Goal: Book appointment/travel/reservation

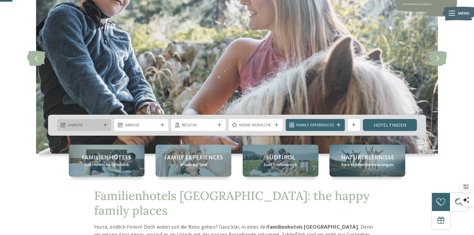
click at [106, 126] on icon at bounding box center [105, 125] width 4 height 4
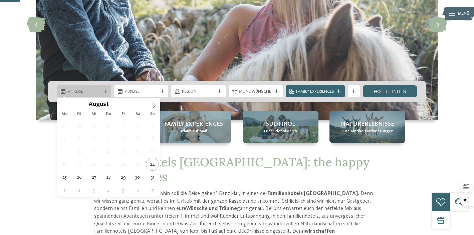
scroll to position [112, 0]
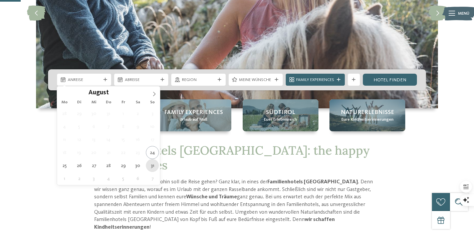
type div "31.08.2025"
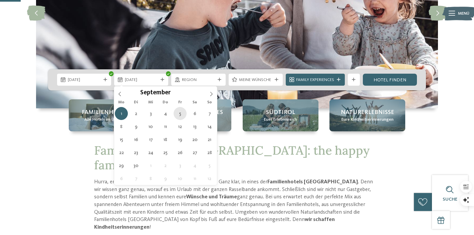
type div "05.09.2025"
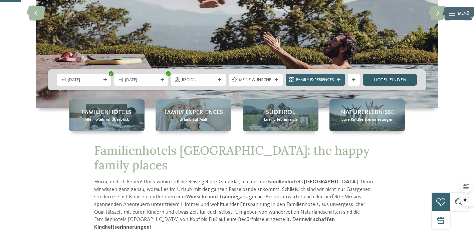
click at [397, 76] on link "Hotel finden" at bounding box center [390, 80] width 54 height 12
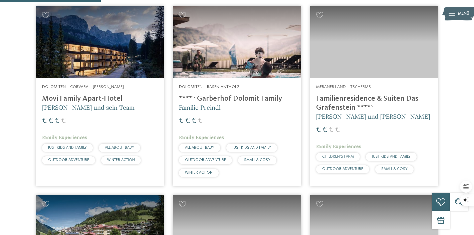
scroll to position [435, 0]
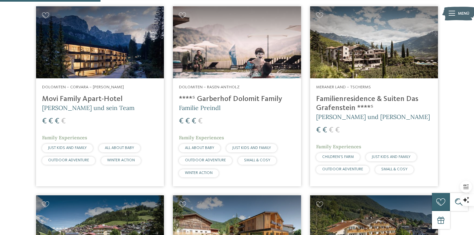
drag, startPoint x: 40, startPoint y: 99, endPoint x: 108, endPoint y: 137, distance: 77.8
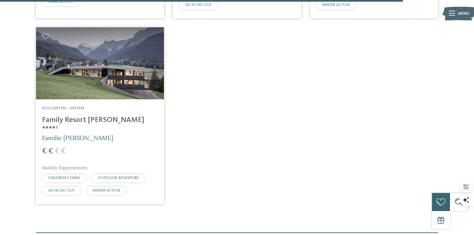
scroll to position [1735, 0]
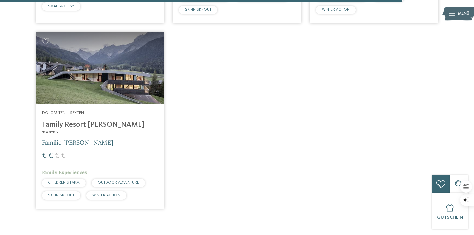
drag, startPoint x: 40, startPoint y: 100, endPoint x: 341, endPoint y: 1, distance: 316.8
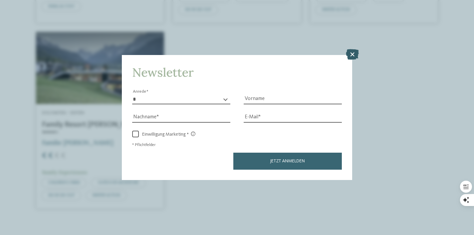
click at [354, 53] on icon at bounding box center [352, 54] width 13 height 11
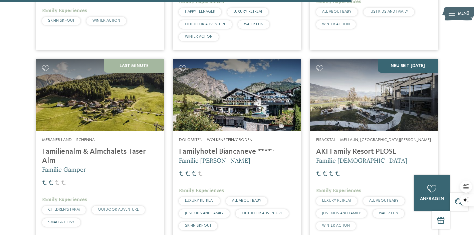
scroll to position [1517, 0]
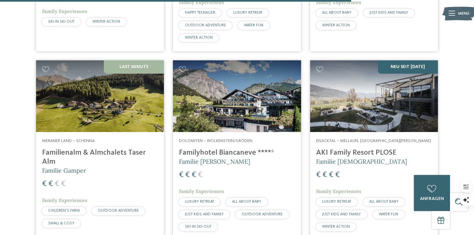
click at [58, 148] on h4 "Familienalm & Almchalets Taser Alm" at bounding box center [100, 157] width 116 height 18
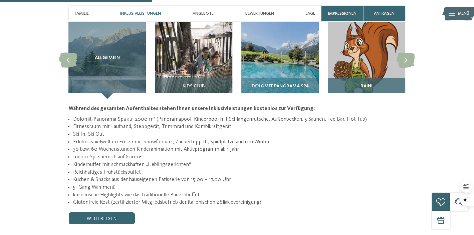
scroll to position [589, 0]
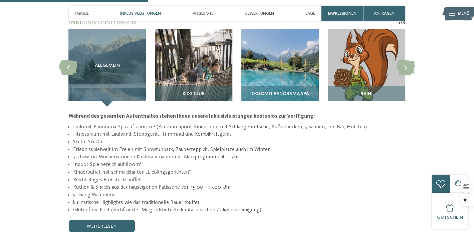
click at [453, 14] on icon at bounding box center [451, 13] width 6 height 5
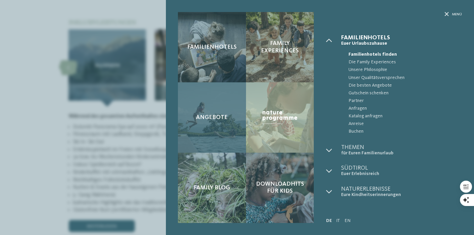
click at [200, 134] on div "Angebote" at bounding box center [212, 117] width 68 height 70
click at [207, 123] on div "Angebote" at bounding box center [212, 117] width 68 height 70
click at [212, 114] on span "Angebote" at bounding box center [212, 117] width 32 height 7
click at [211, 116] on span "Angebote" at bounding box center [212, 117] width 32 height 7
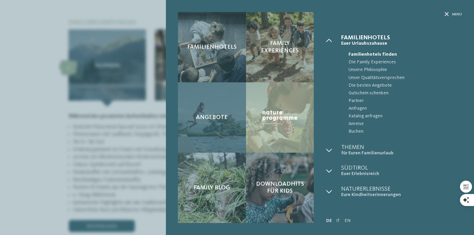
click at [211, 116] on span "Angebote" at bounding box center [212, 117] width 32 height 7
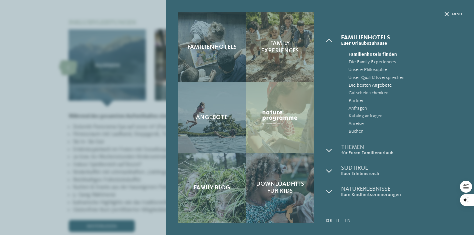
click at [359, 87] on span "Die besten Angebote" at bounding box center [404, 86] width 113 height 8
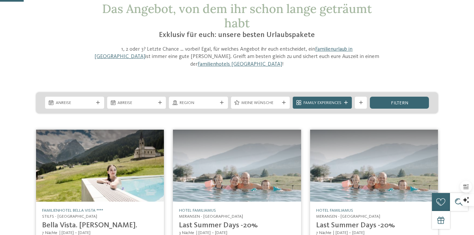
scroll to position [43, 0]
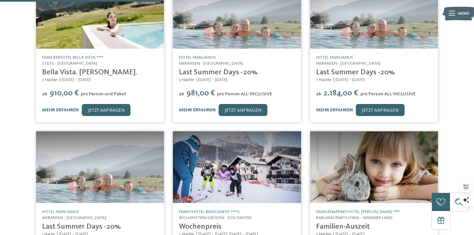
scroll to position [191, 0]
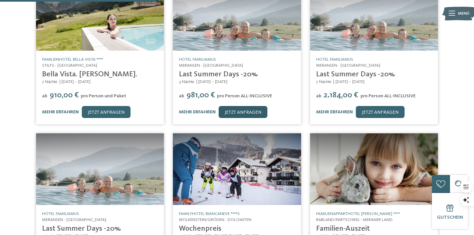
click at [254, 106] on link "jetzt anfragen" at bounding box center [242, 112] width 49 height 12
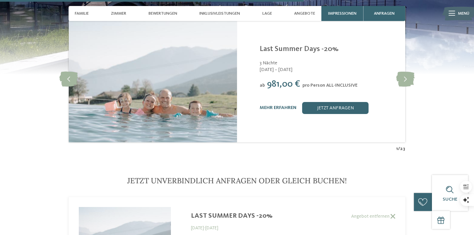
scroll to position [1467, 0]
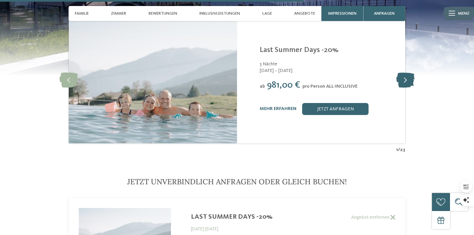
click at [408, 74] on icon at bounding box center [405, 80] width 18 height 15
click at [406, 74] on icon at bounding box center [405, 80] width 18 height 15
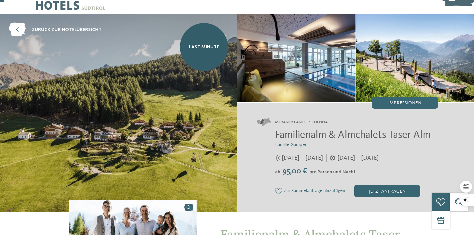
scroll to position [23, 0]
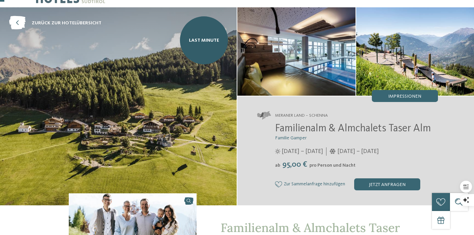
click at [326, 46] on img at bounding box center [296, 51] width 118 height 88
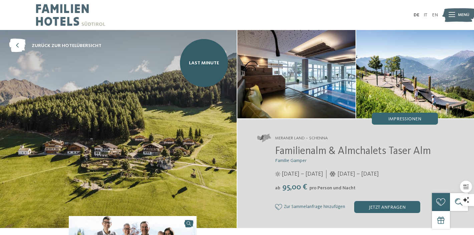
click at [393, 102] on img at bounding box center [415, 74] width 118 height 88
click at [329, 82] on img at bounding box center [296, 74] width 118 height 88
click at [105, 120] on img at bounding box center [118, 129] width 237 height 198
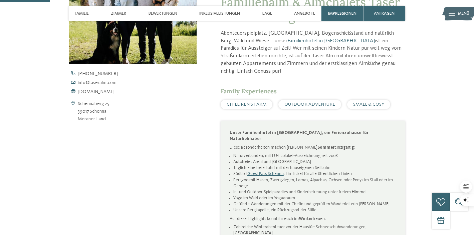
scroll to position [249, 0]
click at [94, 89] on span "www.taseralm.com" at bounding box center [96, 91] width 37 height 5
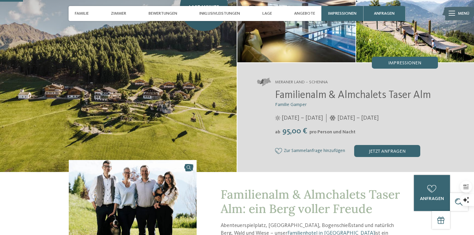
scroll to position [42, 0]
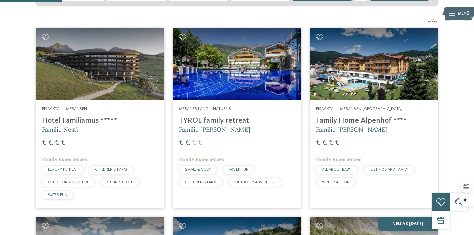
scroll to position [158, 0]
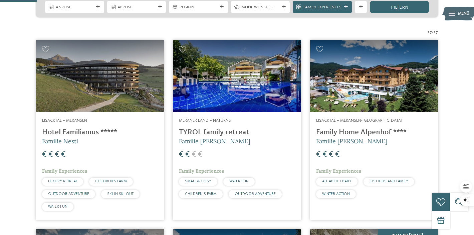
click at [228, 132] on h4 "TYROL family retreat" at bounding box center [237, 132] width 116 height 9
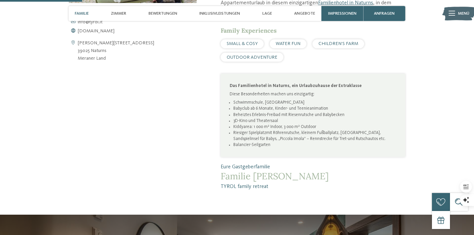
scroll to position [282, 0]
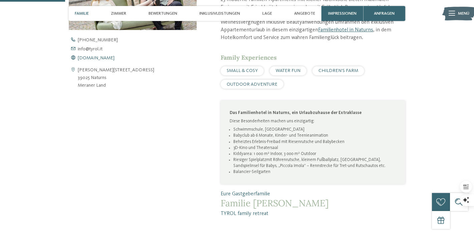
click at [90, 58] on span "[DOMAIN_NAME]" at bounding box center [96, 58] width 37 height 5
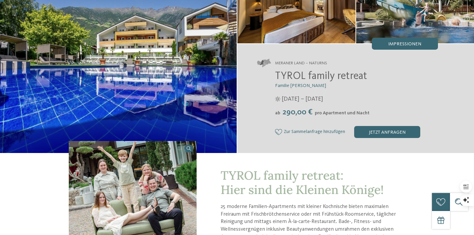
scroll to position [0, 0]
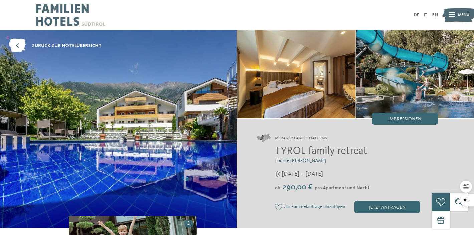
click at [288, 90] on img at bounding box center [296, 74] width 118 height 88
click at [414, 87] on img at bounding box center [415, 74] width 118 height 88
click at [405, 102] on img at bounding box center [415, 74] width 118 height 88
click at [396, 120] on span "Impressionen" at bounding box center [404, 119] width 33 height 5
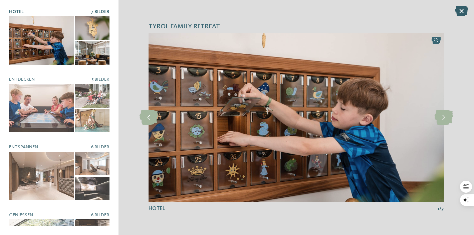
click at [460, 15] on icon at bounding box center [461, 11] width 13 height 11
